Goal: Transaction & Acquisition: Purchase product/service

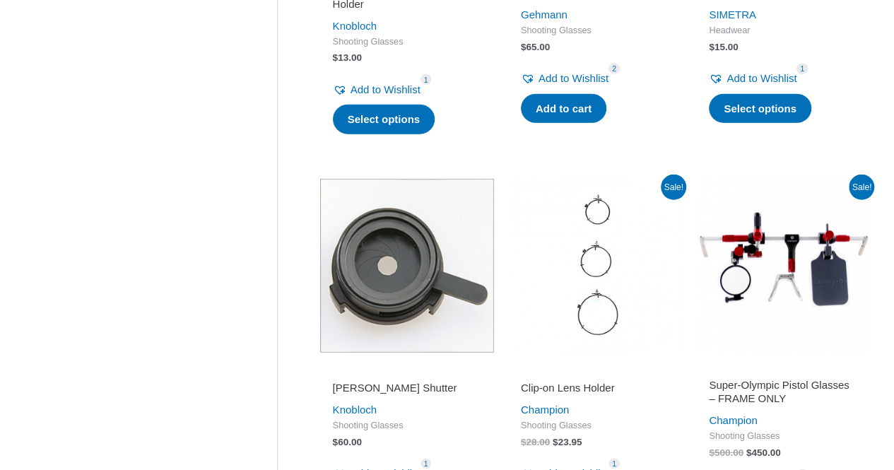
scroll to position [1774, 0]
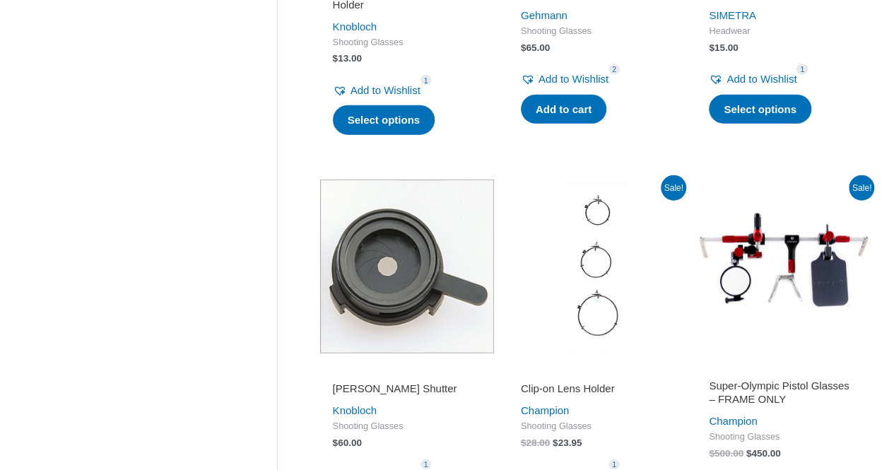
click at [740, 248] on img at bounding box center [783, 266] width 174 height 174
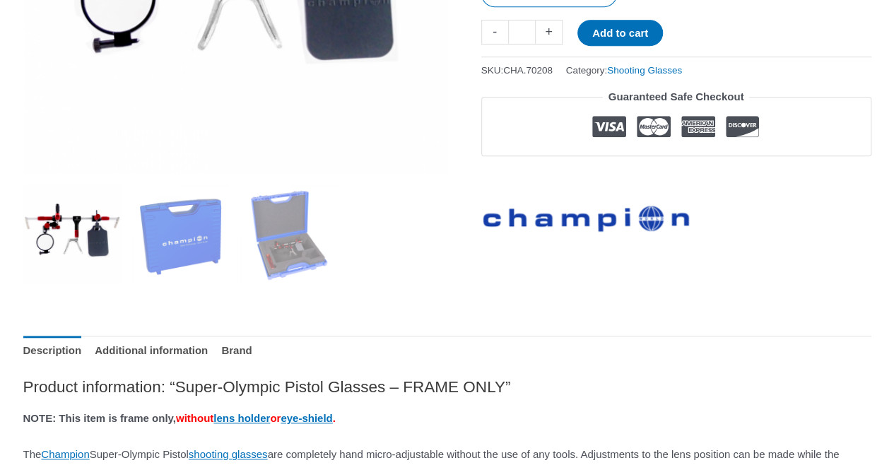
scroll to position [444, 0]
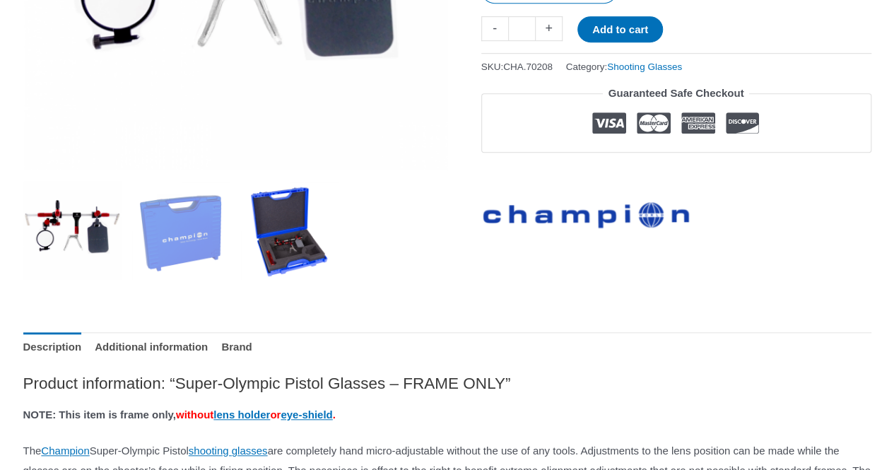
click at [324, 254] on img at bounding box center [289, 230] width 98 height 98
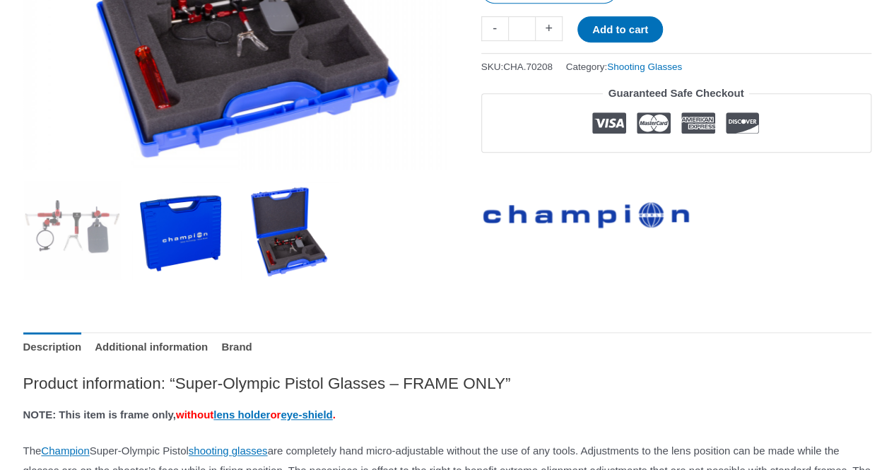
click at [182, 233] on img at bounding box center [180, 230] width 98 height 98
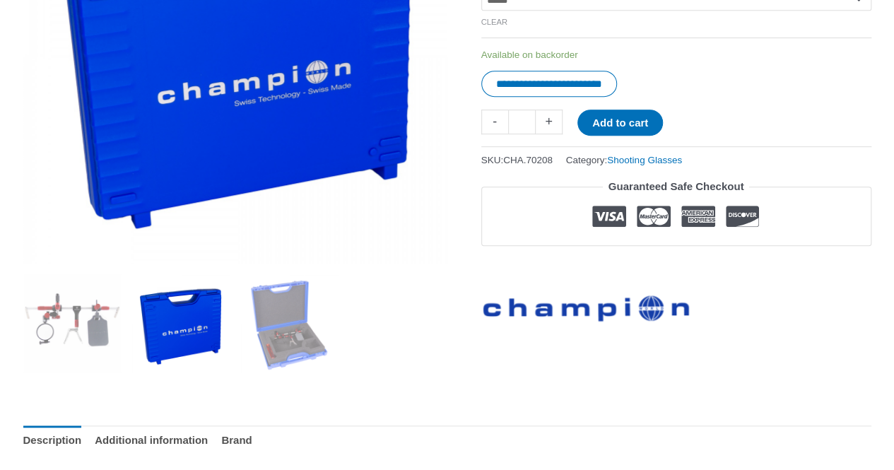
scroll to position [350, 0]
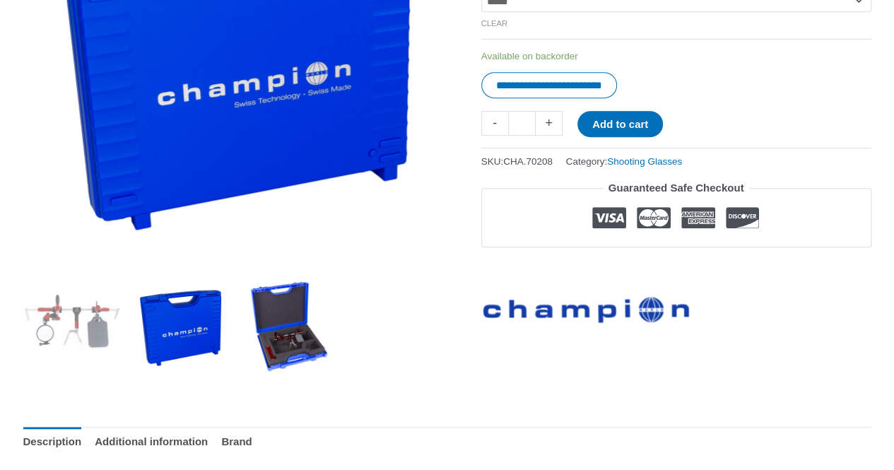
click at [274, 344] on img at bounding box center [289, 324] width 98 height 98
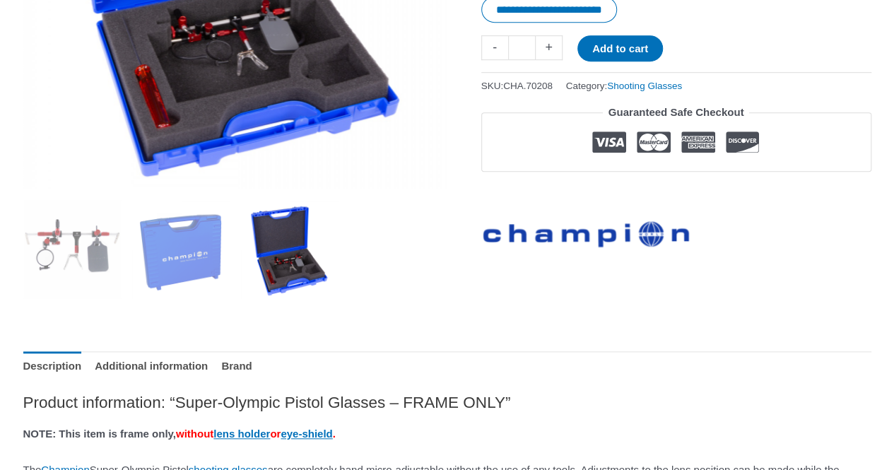
scroll to position [426, 0]
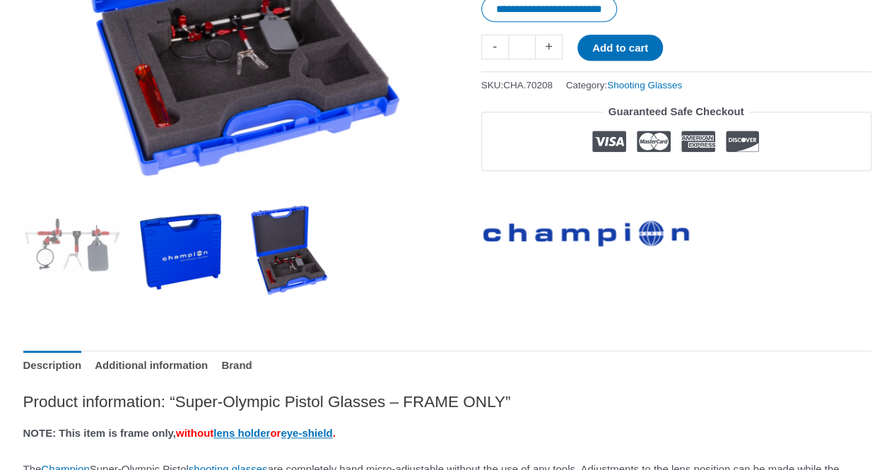
click at [185, 249] on img at bounding box center [180, 248] width 98 height 98
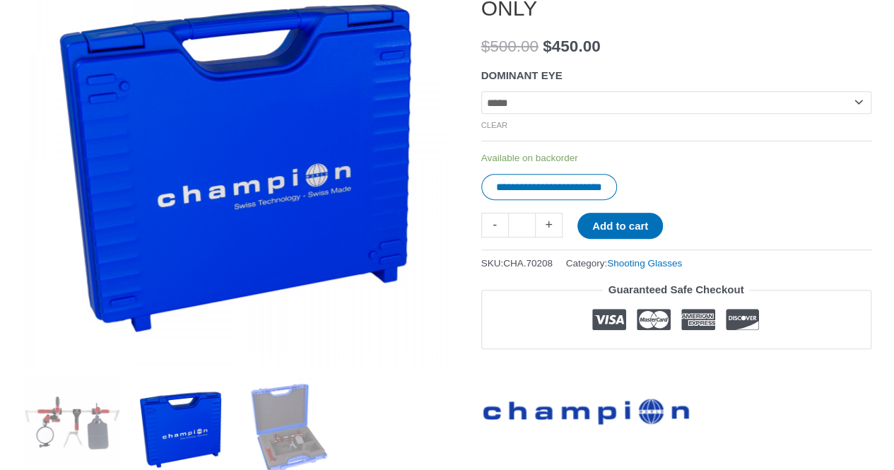
scroll to position [247, 0]
